Goal: Task Accomplishment & Management: Use online tool/utility

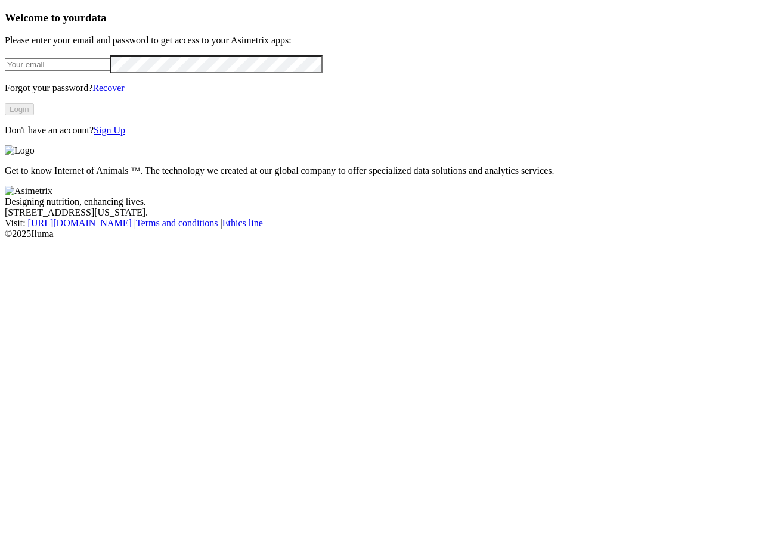
click at [110, 71] on input "email" at bounding box center [57, 64] width 105 height 13
type input "[PERSON_NAME][EMAIL_ADDRESS][PERSON_NAME][DOMAIN_NAME]"
click at [34, 116] on button "Login" at bounding box center [19, 109] width 29 height 13
